Goal: Find specific page/section: Find specific page/section

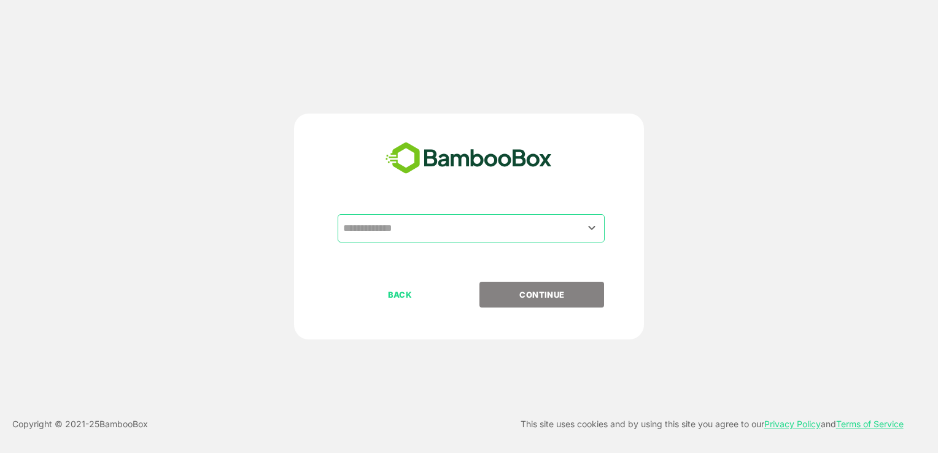
click at [448, 225] on input "text" at bounding box center [471, 228] width 262 height 23
click at [593, 230] on icon "Open" at bounding box center [592, 227] width 15 height 15
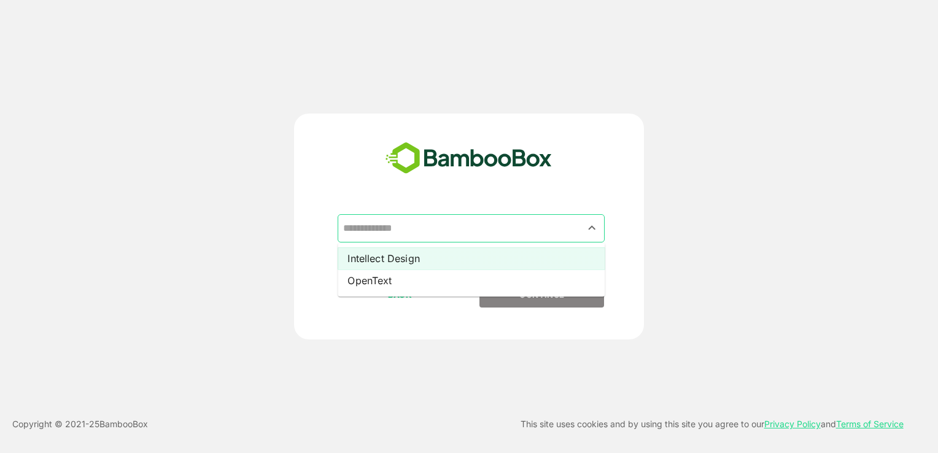
click at [553, 264] on li "Intellect Design" at bounding box center [471, 258] width 267 height 22
type input "**********"
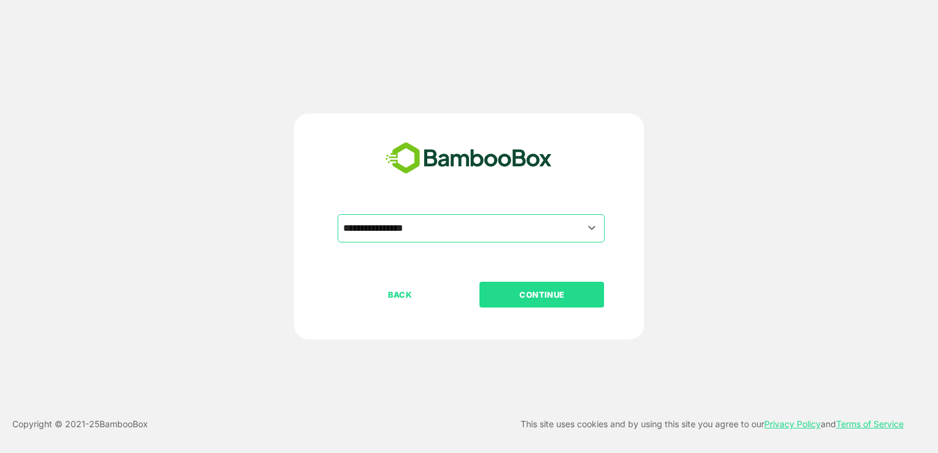
click at [551, 294] on p "CONTINUE" at bounding box center [542, 295] width 123 height 14
click at [534, 301] on p "CONTINUE" at bounding box center [542, 295] width 123 height 14
click at [523, 296] on p "CONTINUE" at bounding box center [542, 295] width 123 height 14
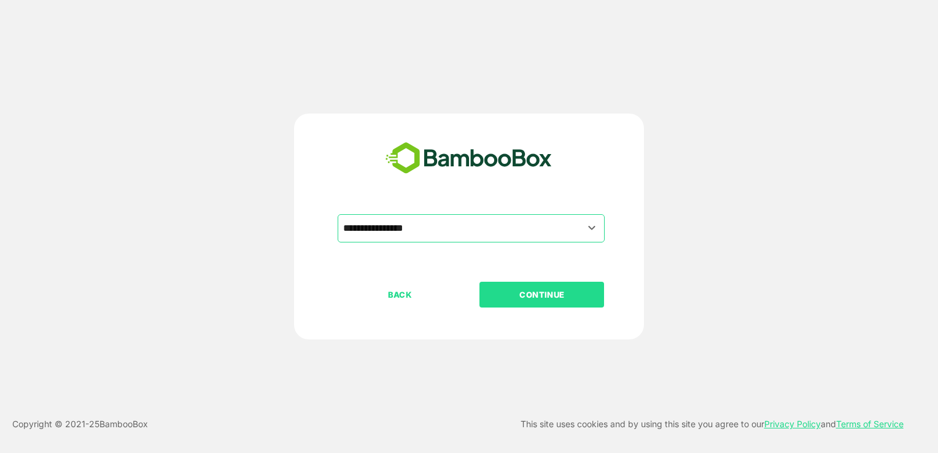
click at [523, 296] on p "CONTINUE" at bounding box center [542, 295] width 123 height 14
click at [545, 300] on p "CONTINUE" at bounding box center [542, 295] width 123 height 14
drag, startPoint x: 545, startPoint y: 300, endPoint x: 503, endPoint y: 296, distance: 41.9
click at [503, 296] on p "CONTINUE" at bounding box center [542, 295] width 123 height 14
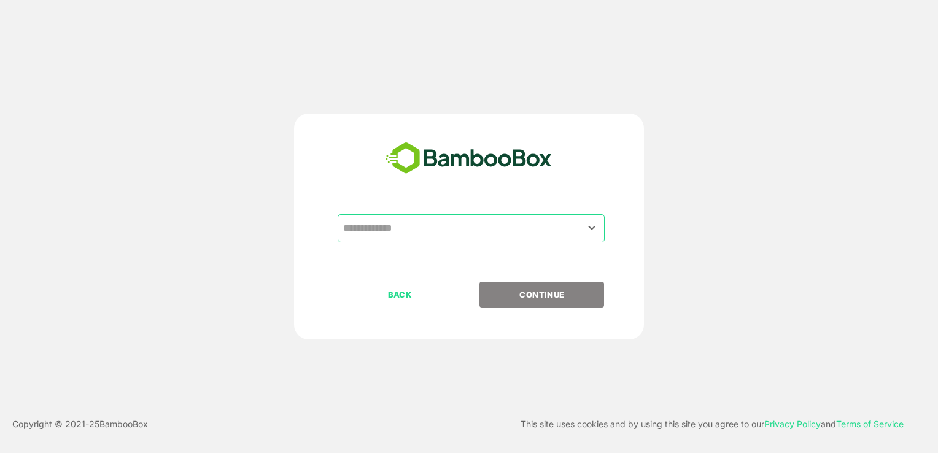
click at [488, 231] on input "text" at bounding box center [471, 228] width 262 height 23
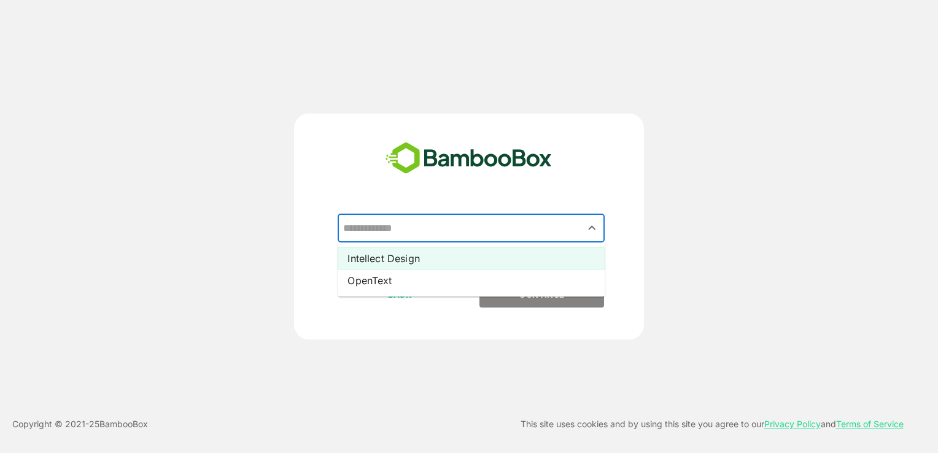
click at [484, 263] on li "Intellect Design" at bounding box center [471, 258] width 267 height 22
type input "**********"
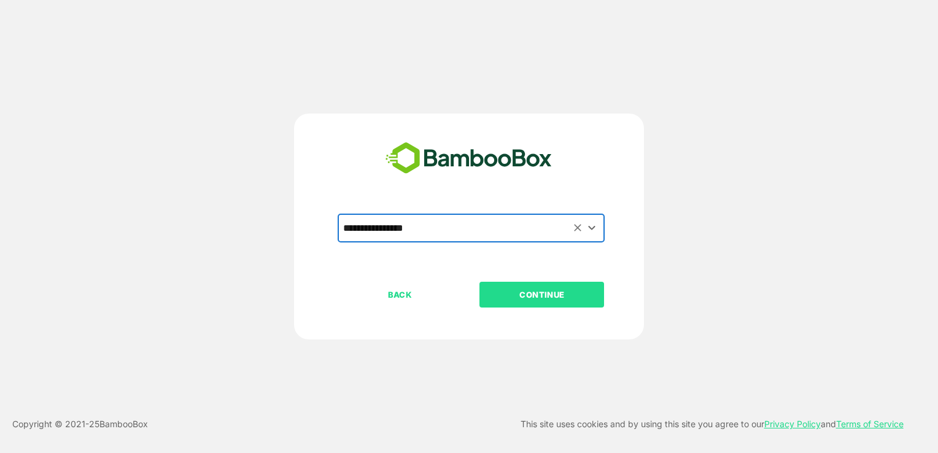
click at [534, 301] on p "CONTINUE" at bounding box center [542, 295] width 123 height 14
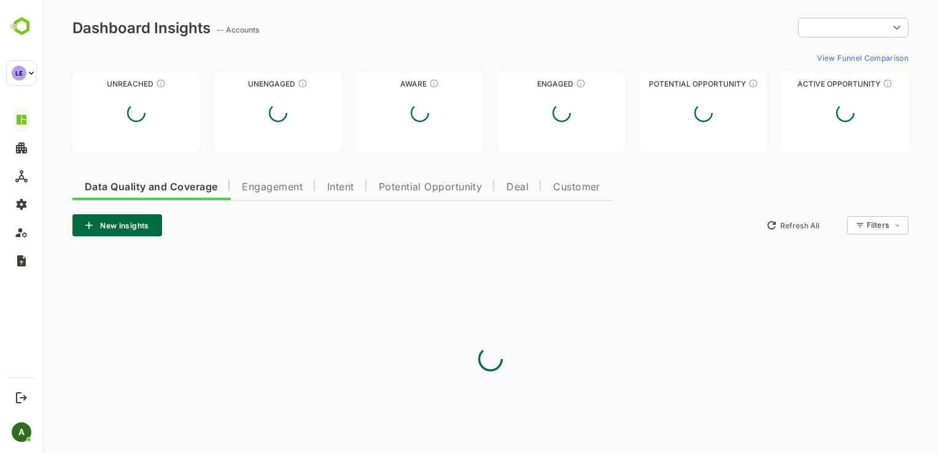
type input "**********"
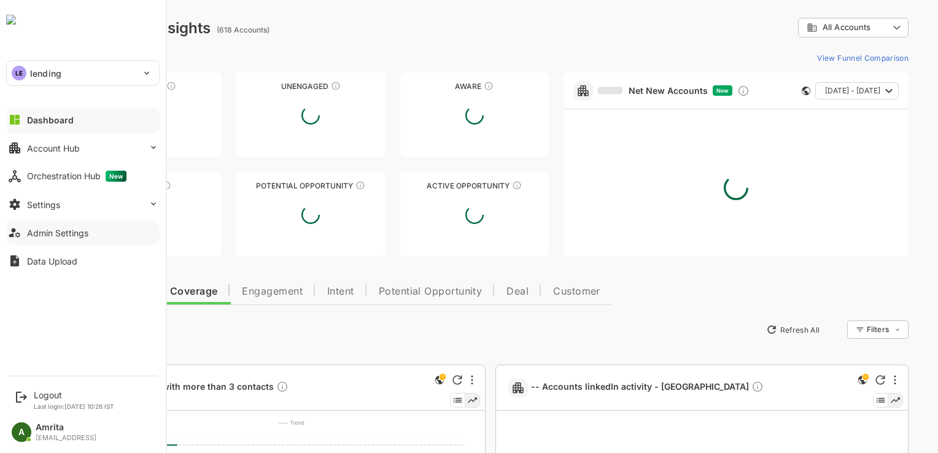
click at [48, 231] on div "Admin Settings" at bounding box center [57, 233] width 61 height 10
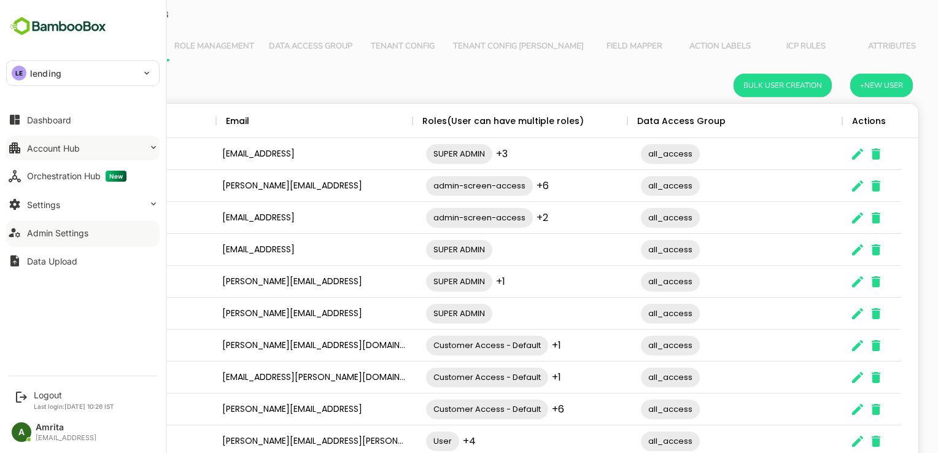
scroll to position [351, 837]
click at [39, 143] on div "Account Hub" at bounding box center [53, 148] width 53 height 10
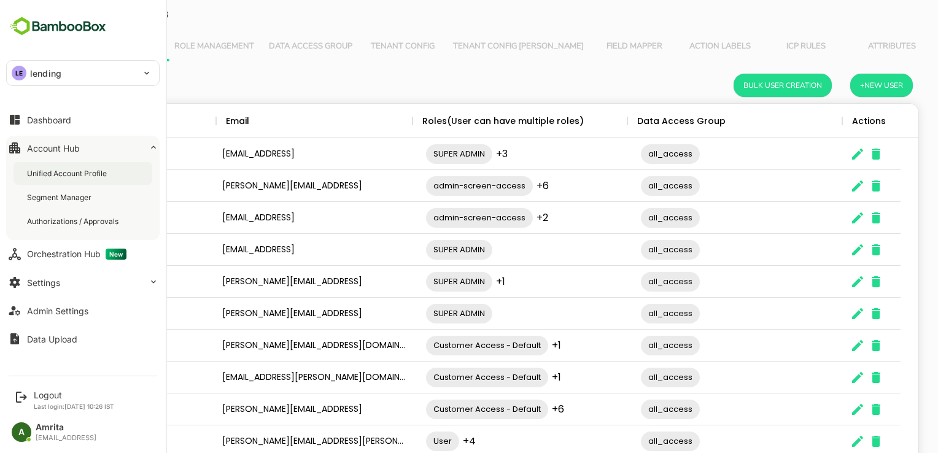
click at [34, 173] on div "Unified Account Profile" at bounding box center [68, 173] width 82 height 10
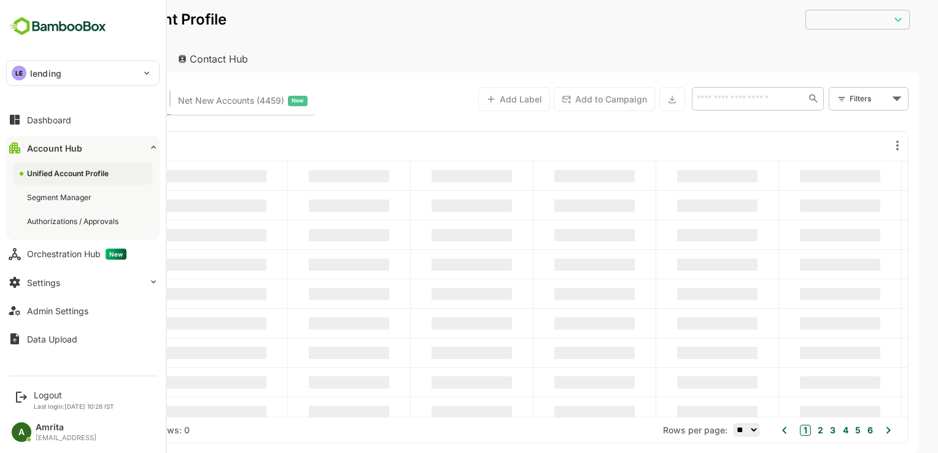
type input "**********"
click at [57, 117] on div "Dashboard" at bounding box center [49, 120] width 44 height 10
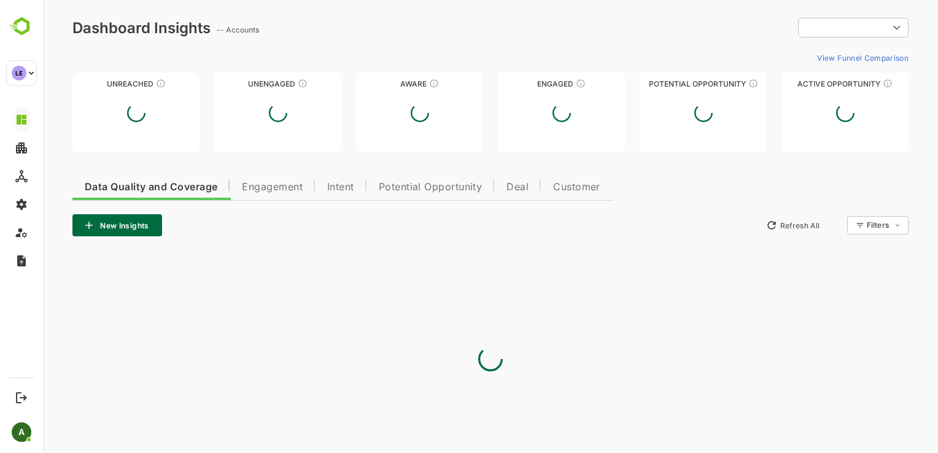
type input "**********"
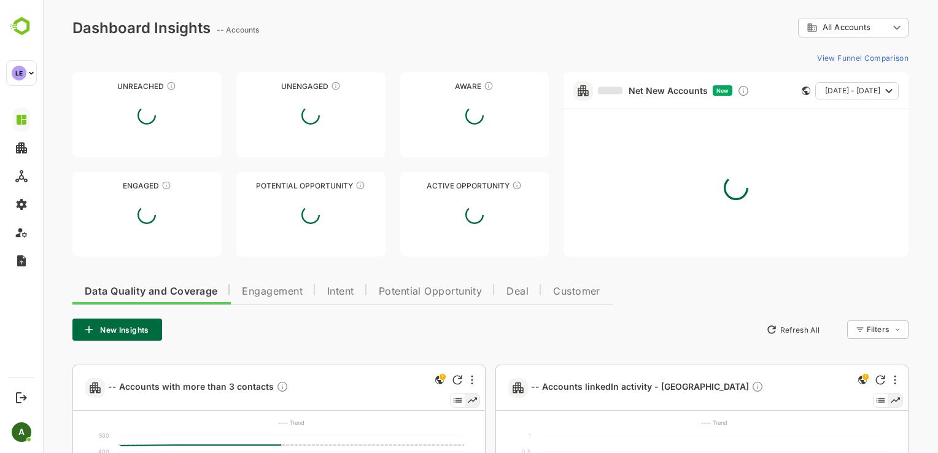
click at [274, 293] on span "Engagement" at bounding box center [272, 292] width 61 height 10
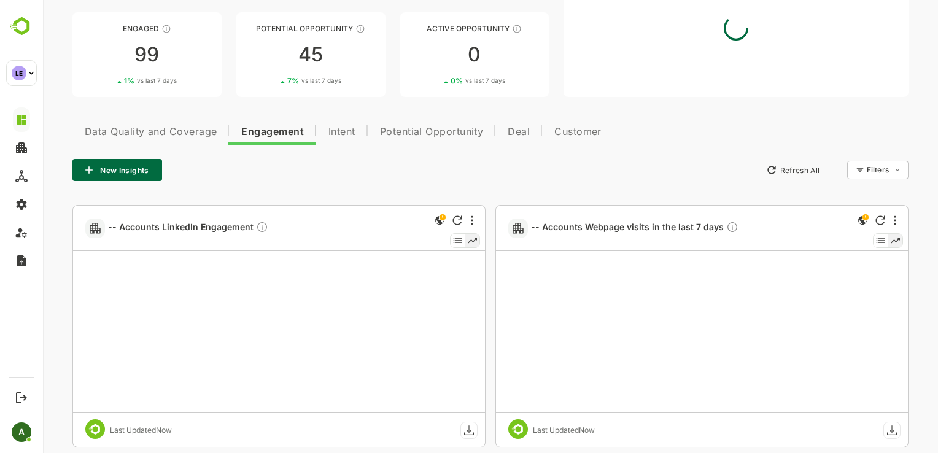
scroll to position [169, 0]
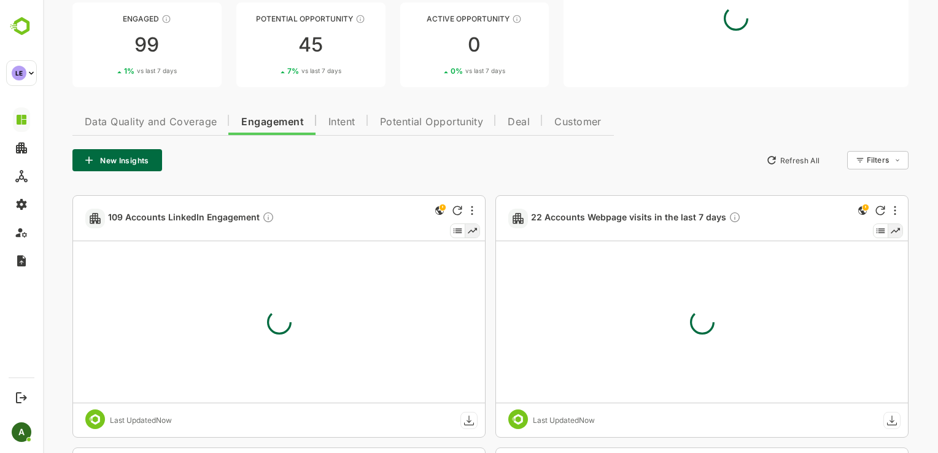
click at [300, 291] on div at bounding box center [279, 322] width 406 height 160
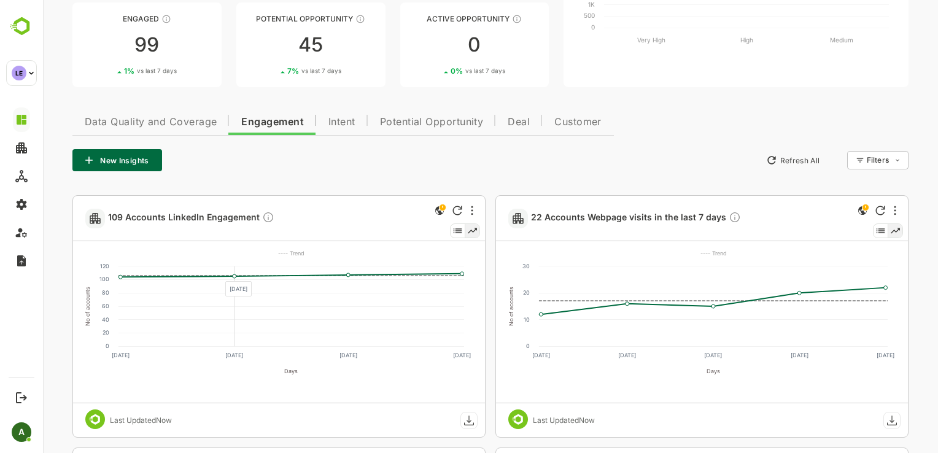
click at [219, 274] on rect at bounding box center [292, 306] width 346 height 80
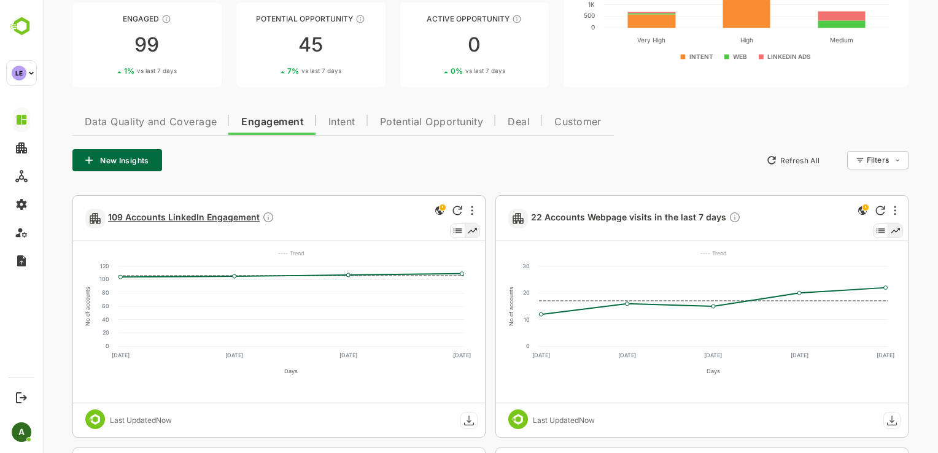
click at [209, 217] on span "109 Accounts LinkedIn Engagement" at bounding box center [191, 218] width 166 height 14
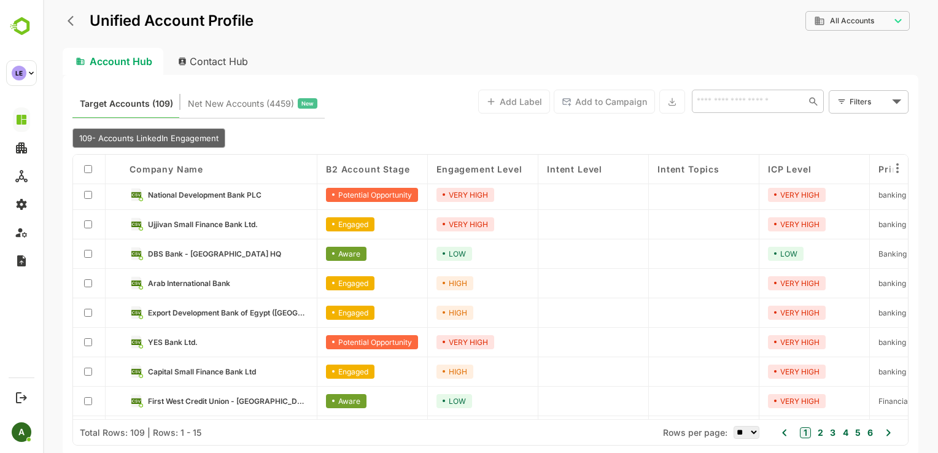
scroll to position [201, 0]
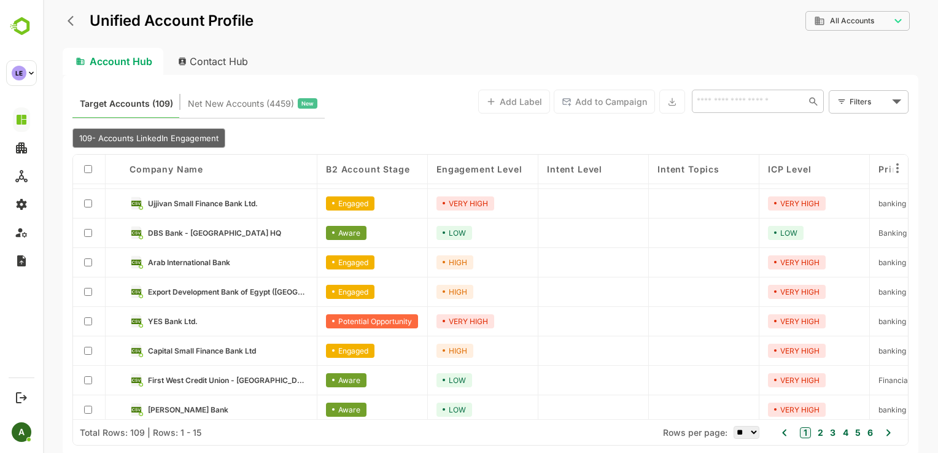
click at [177, 311] on div "YES Bank Ltd." at bounding box center [219, 321] width 196 height 29
click at [164, 322] on span "YES Bank Ltd." at bounding box center [173, 321] width 50 height 9
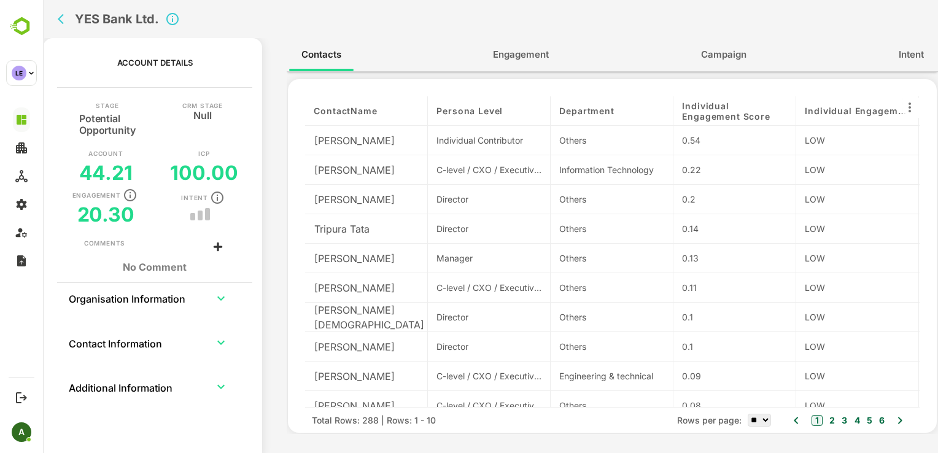
click at [524, 54] on span "Engagement" at bounding box center [521, 55] width 56 height 16
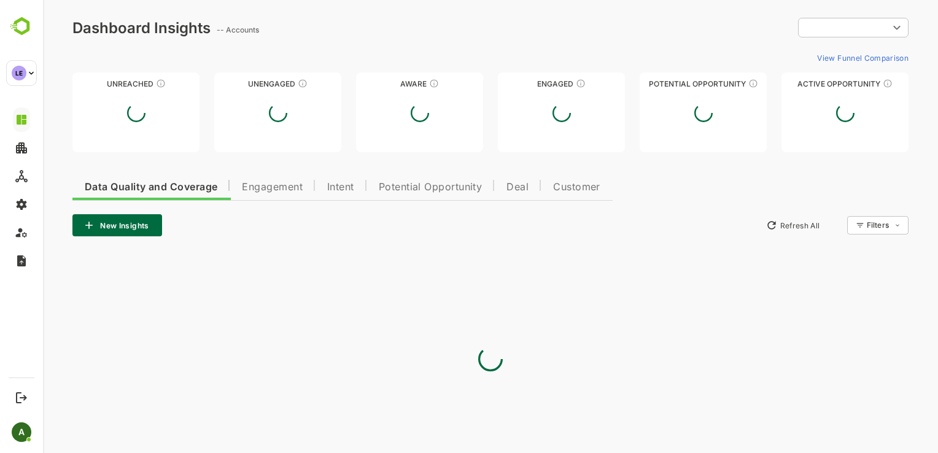
scroll to position [0, 0]
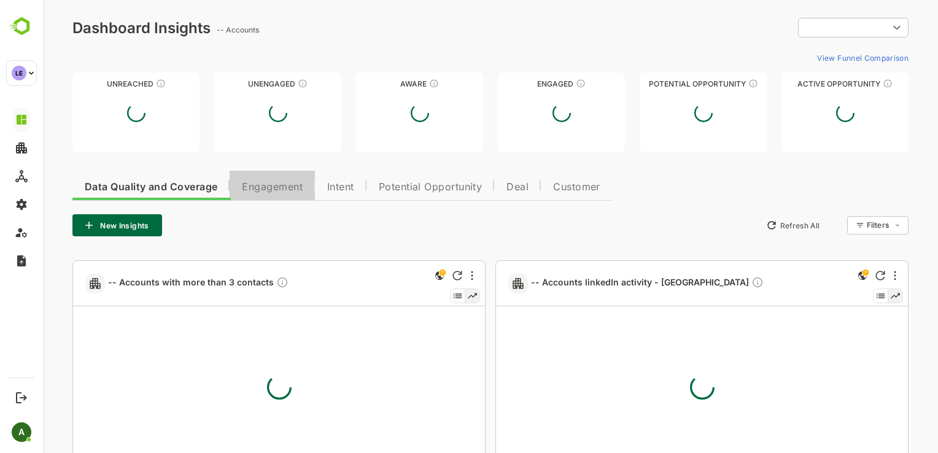
click at [286, 188] on span "Engagement" at bounding box center [272, 187] width 61 height 10
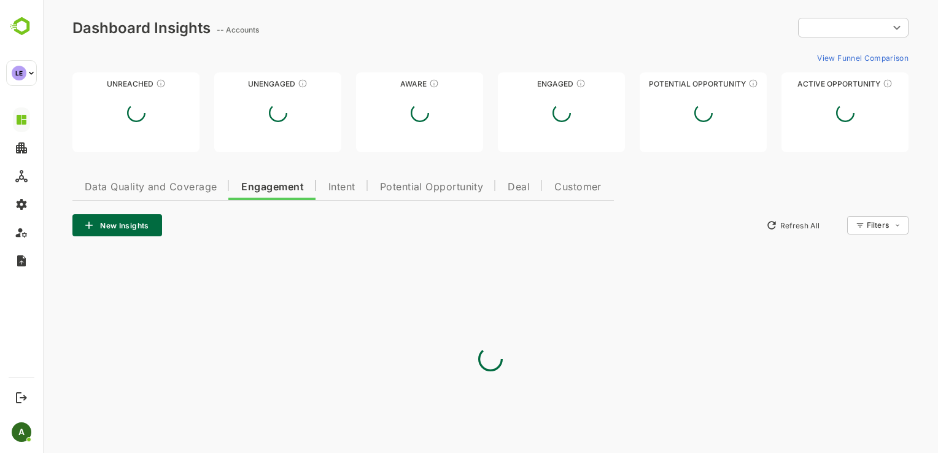
type input "**********"
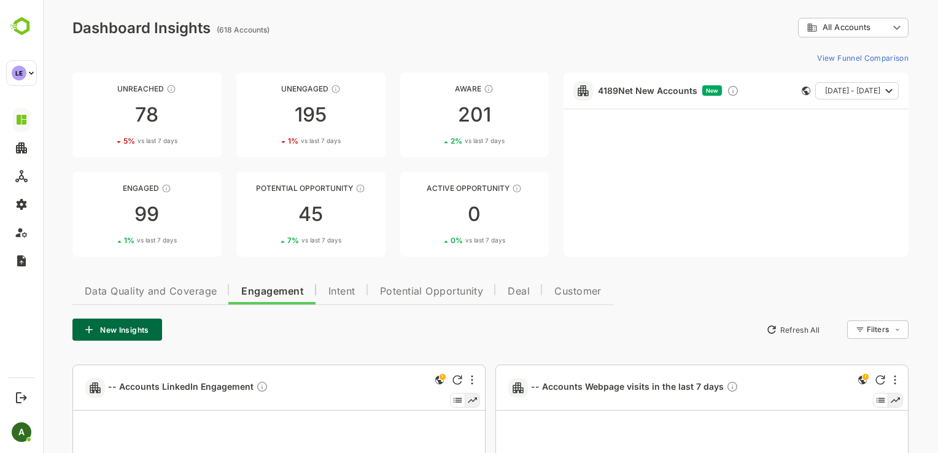
scroll to position [109, 0]
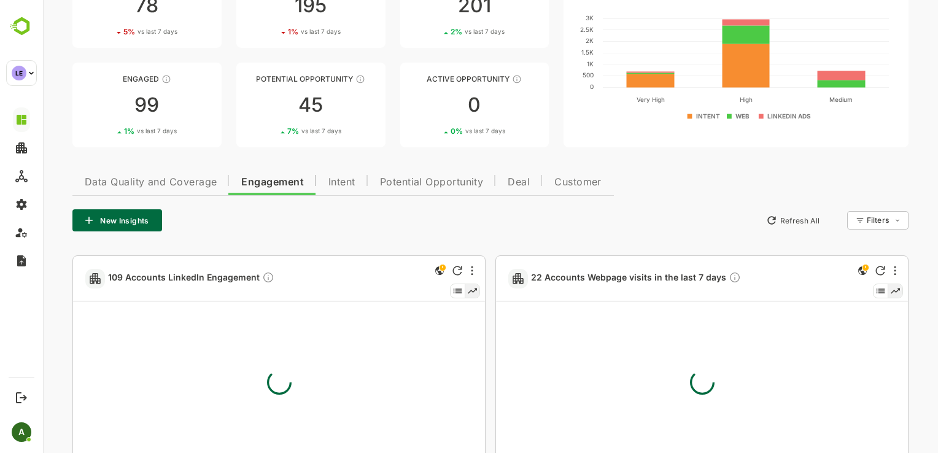
click at [179, 286] on div "109 Accounts LinkedIn Engagement" at bounding box center [258, 278] width 347 height 45
click at [177, 277] on span "109 Accounts LinkedIn Engagement" at bounding box center [191, 278] width 166 height 14
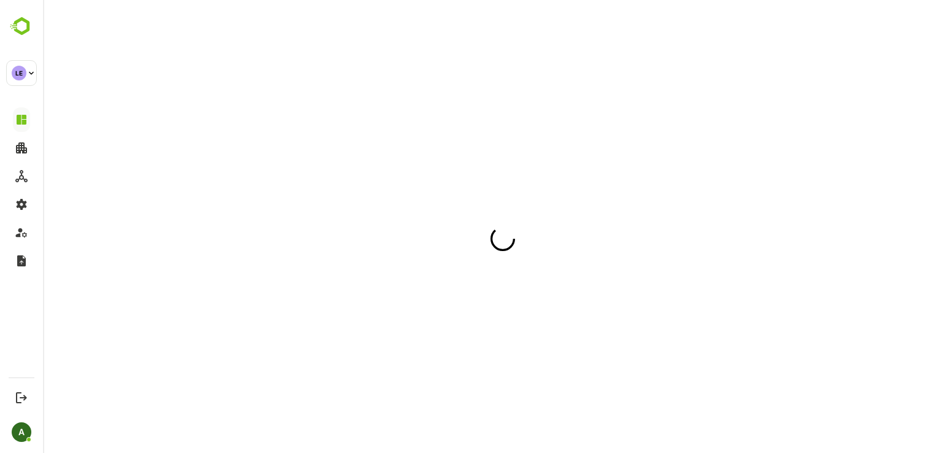
scroll to position [0, 0]
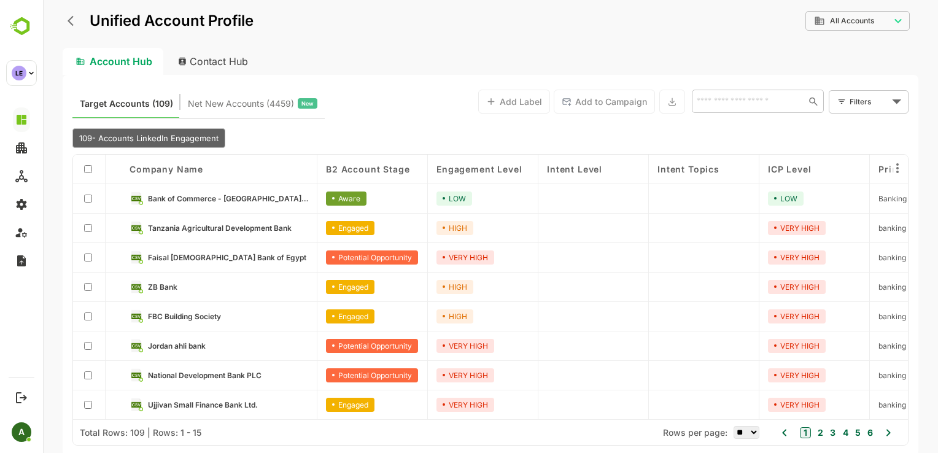
click at [748, 98] on input "text" at bounding box center [748, 101] width 110 height 15
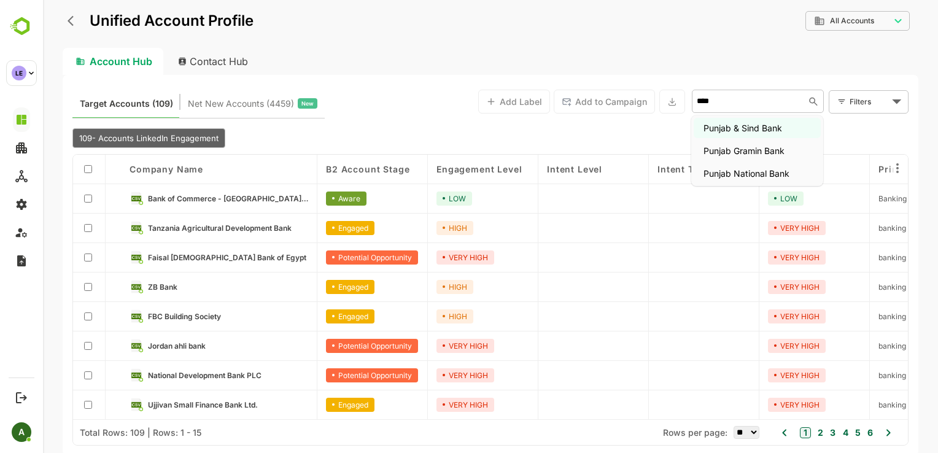
type input "*****"
click at [756, 177] on li "Punjab National Bank" at bounding box center [757, 173] width 127 height 20
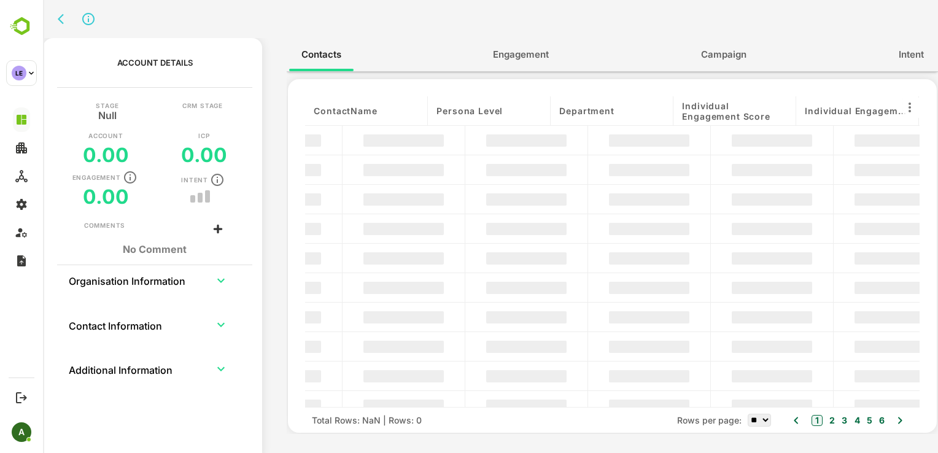
click at [513, 53] on span "Engagement" at bounding box center [521, 55] width 56 height 16
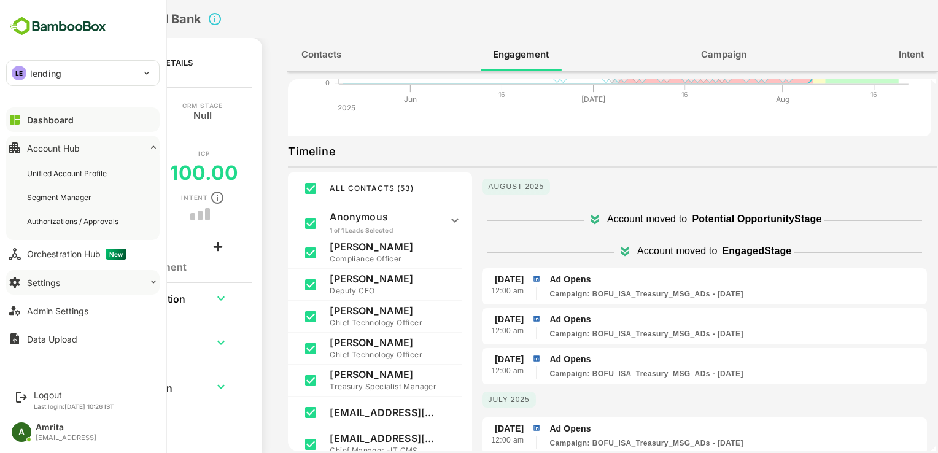
click at [114, 282] on button "Settings" at bounding box center [82, 282] width 153 height 25
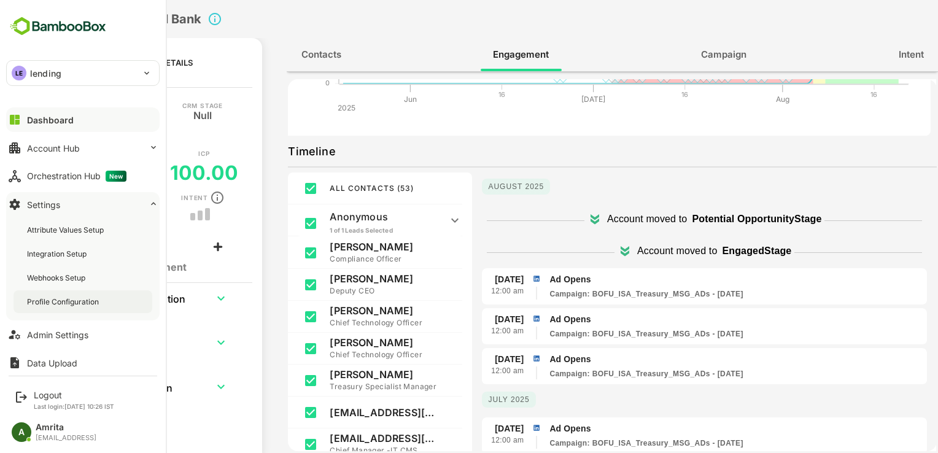
click at [95, 304] on div "Profile Configuration" at bounding box center [64, 302] width 74 height 10
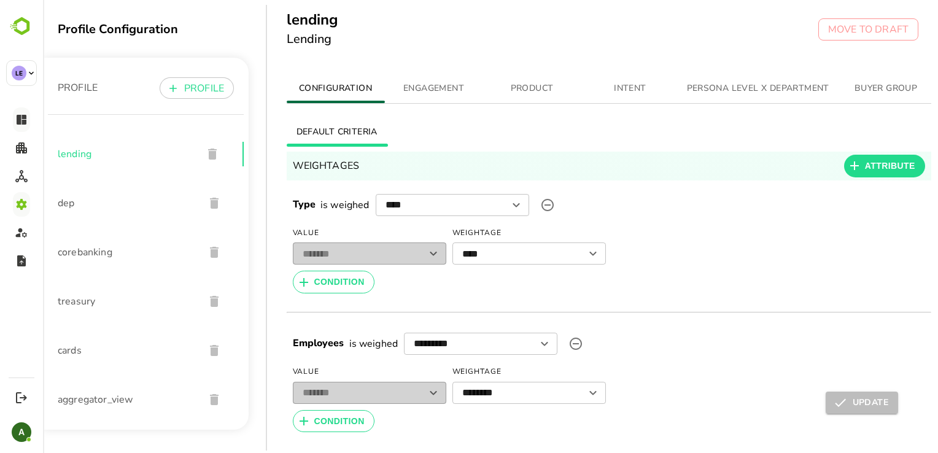
click at [112, 391] on div "aggregator_view" at bounding box center [146, 399] width 196 height 49
click at [113, 396] on span "aggregator_view" at bounding box center [126, 399] width 137 height 15
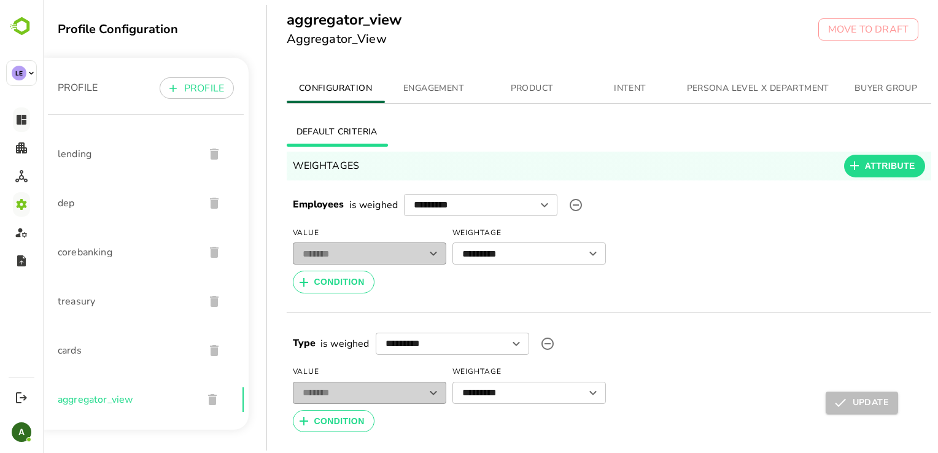
click at [545, 91] on span "PRODUCT" at bounding box center [533, 88] width 84 height 15
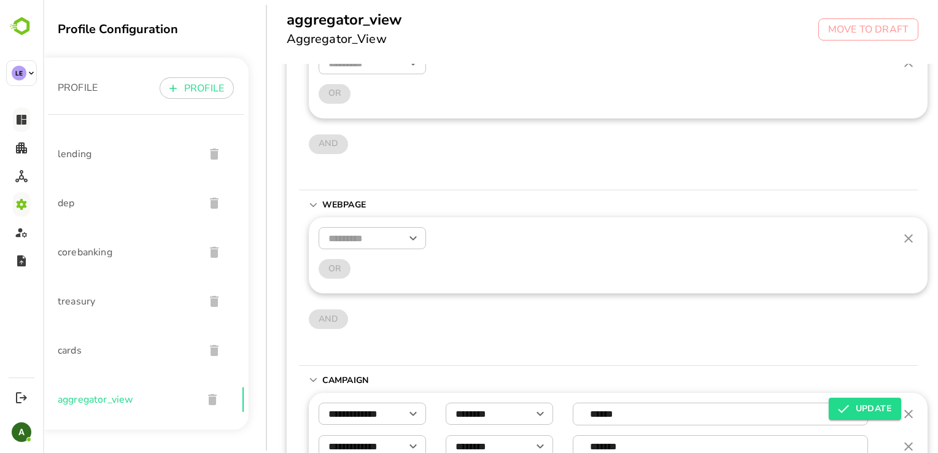
scroll to position [495, 0]
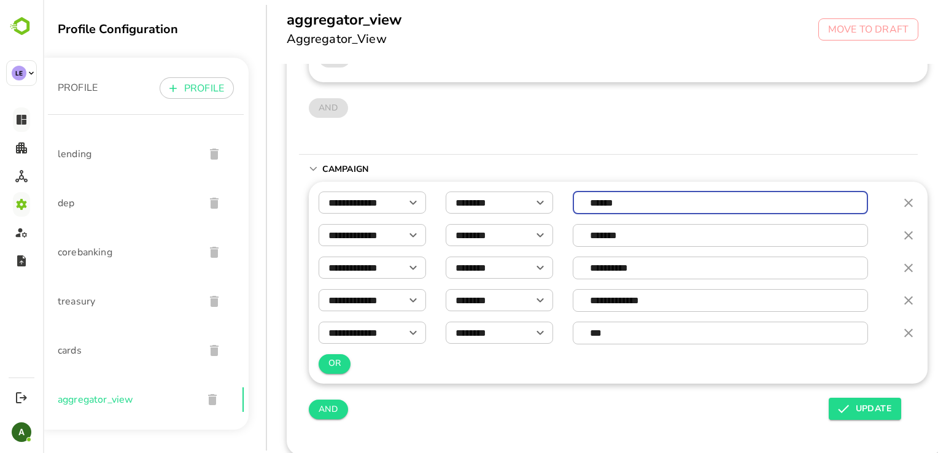
drag, startPoint x: 586, startPoint y: 191, endPoint x: 622, endPoint y: 196, distance: 36.6
click at [622, 196] on input "******" at bounding box center [720, 202] width 281 height 21
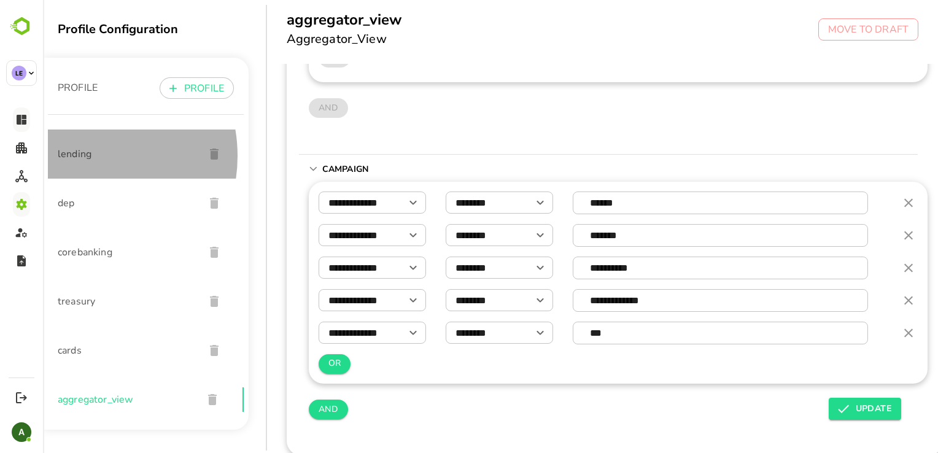
click at [80, 156] on span "lending" at bounding box center [126, 154] width 137 height 15
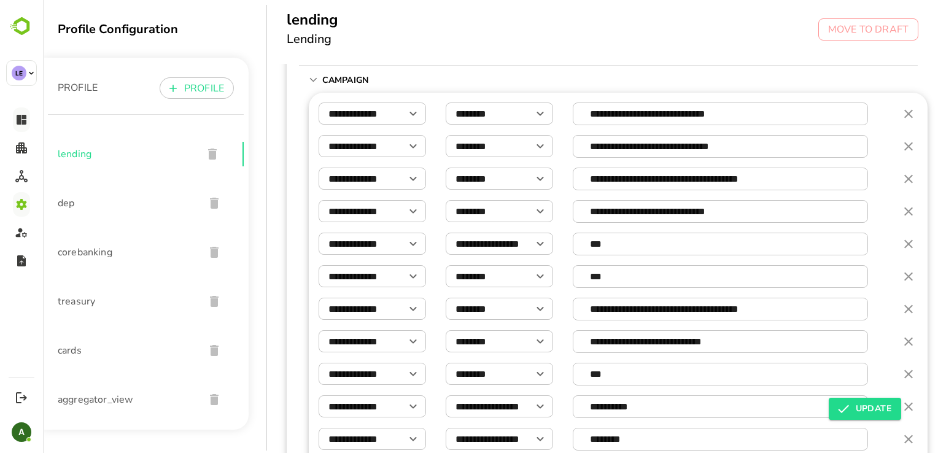
scroll to position [899, 0]
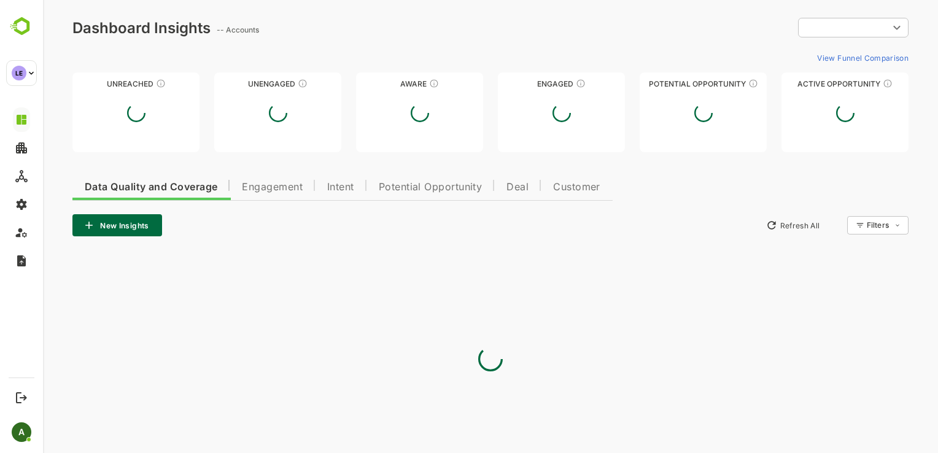
type input "**********"
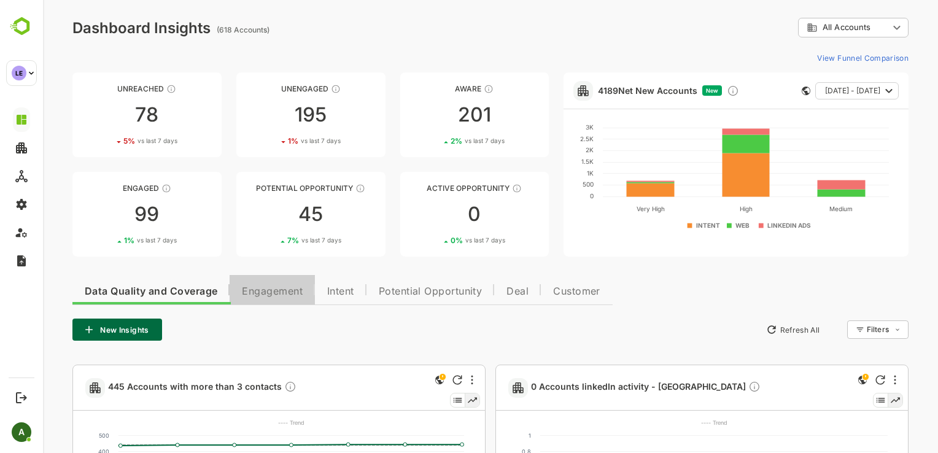
click at [273, 287] on span "Engagement" at bounding box center [272, 292] width 61 height 10
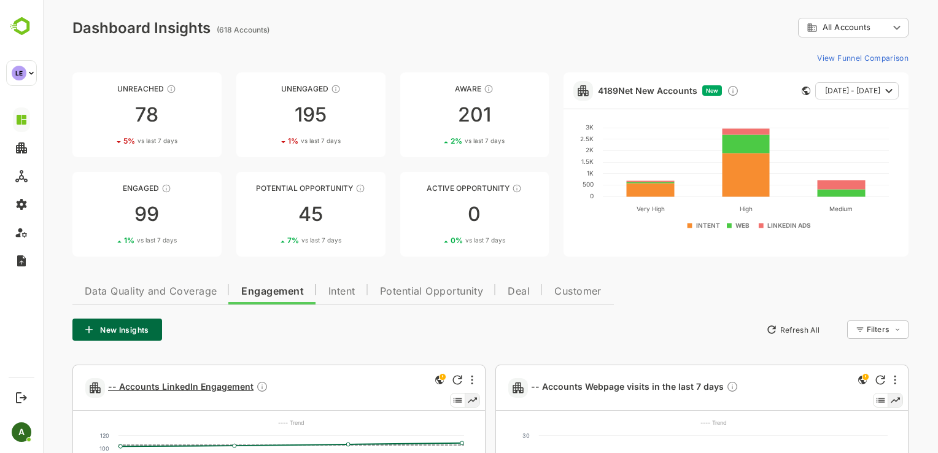
click at [192, 383] on span "-- Accounts LinkedIn Engagement" at bounding box center [188, 388] width 160 height 14
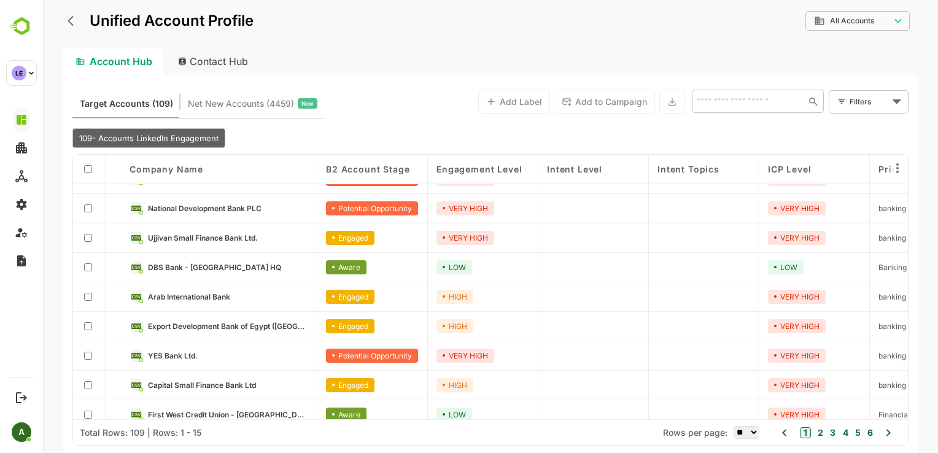
scroll to position [167, 0]
click at [173, 354] on span "YES Bank Ltd." at bounding box center [173, 355] width 50 height 9
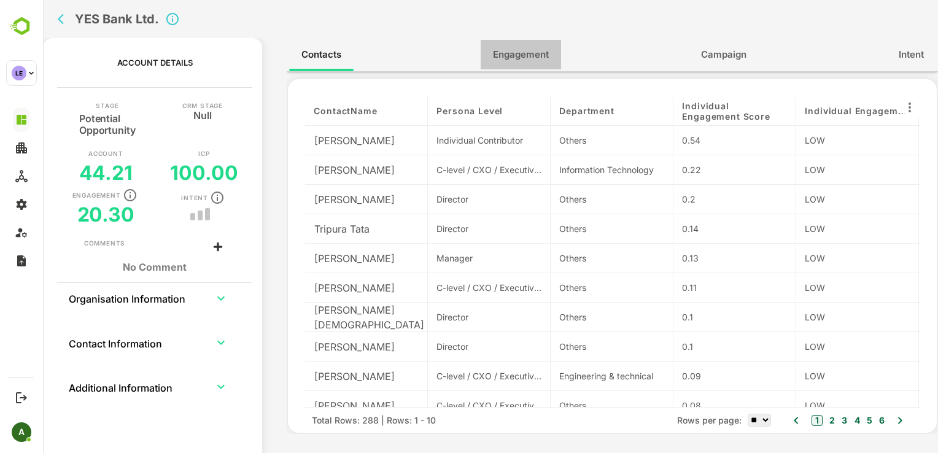
click at [532, 52] on span "Engagement" at bounding box center [521, 55] width 56 height 16
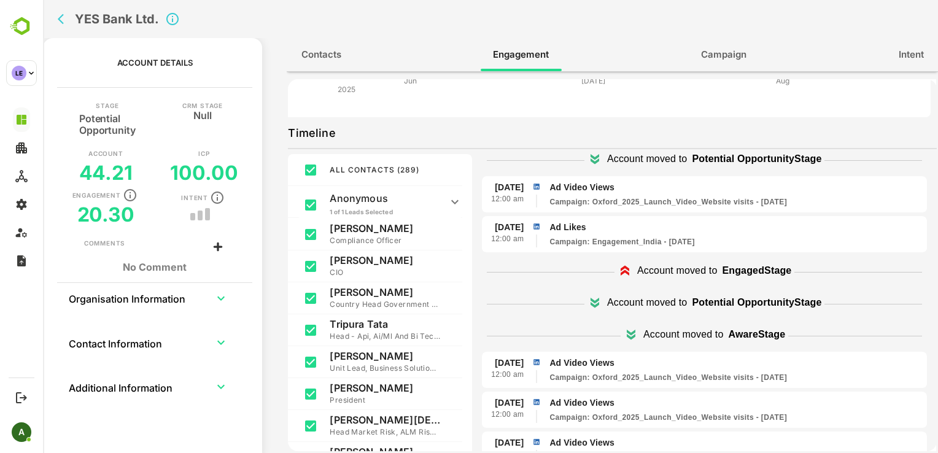
scroll to position [42, 0]
